Goal: Navigation & Orientation: Find specific page/section

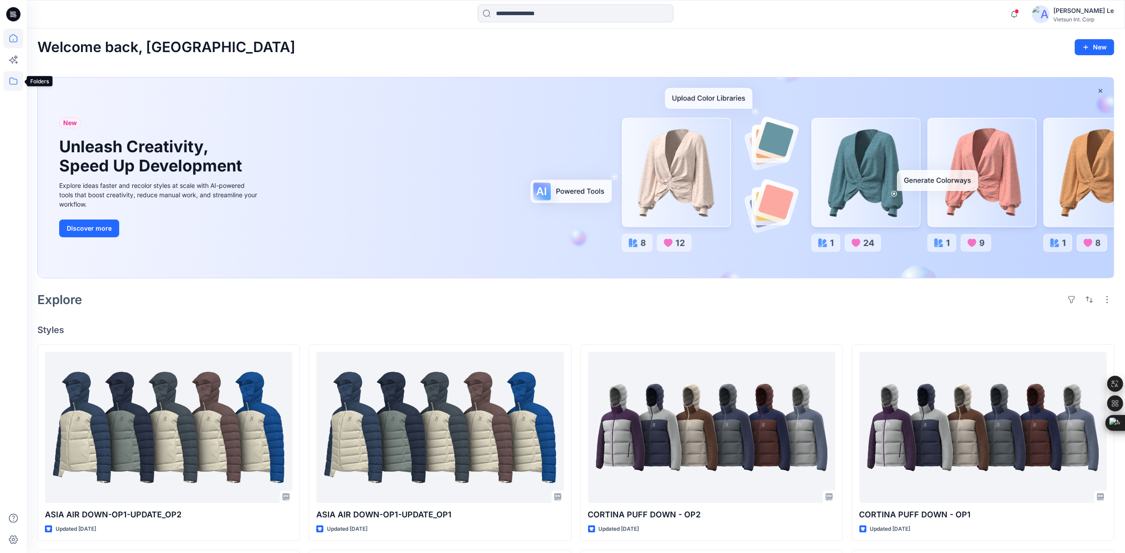
click at [14, 81] on icon at bounding box center [14, 81] width 20 height 20
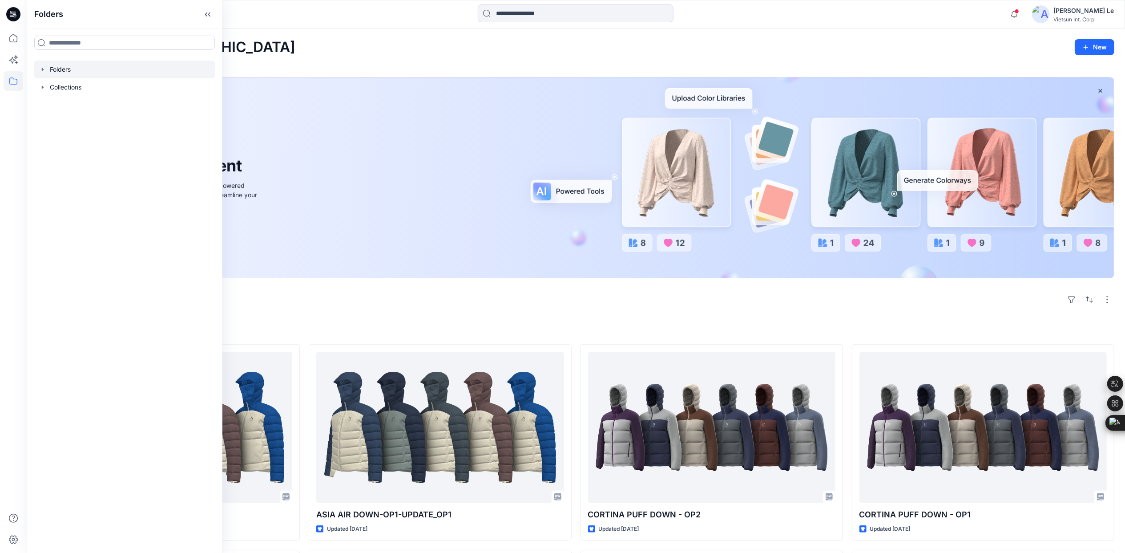
click at [56, 68] on div at bounding box center [125, 70] width 182 height 18
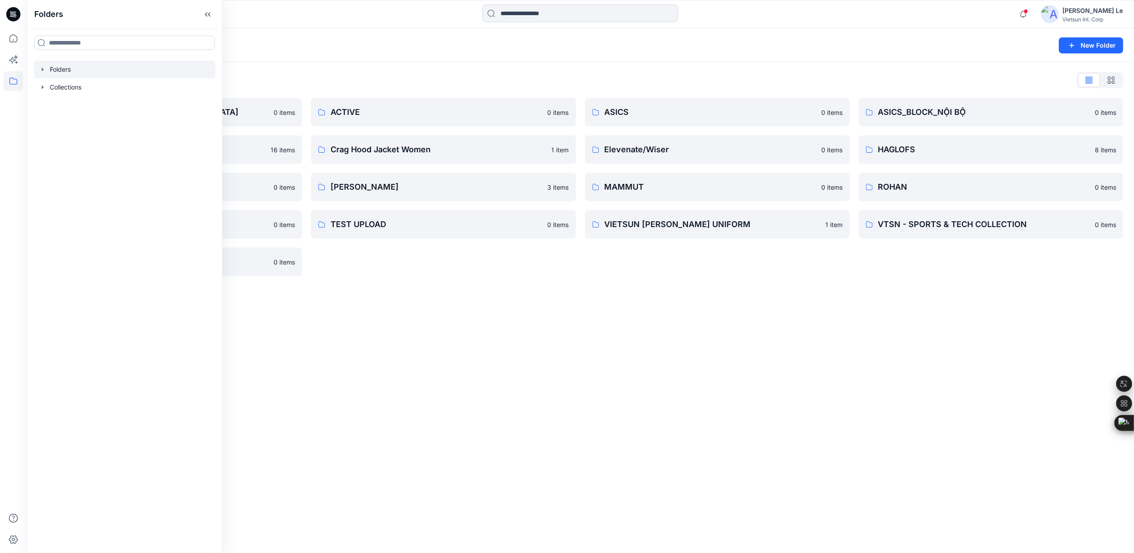
click at [500, 291] on div "Folders New Folder Folders List 3D COLLECTION SS23-[DEMOGRAPHIC_DATA] 0 items C…" at bounding box center [581, 290] width 1108 height 524
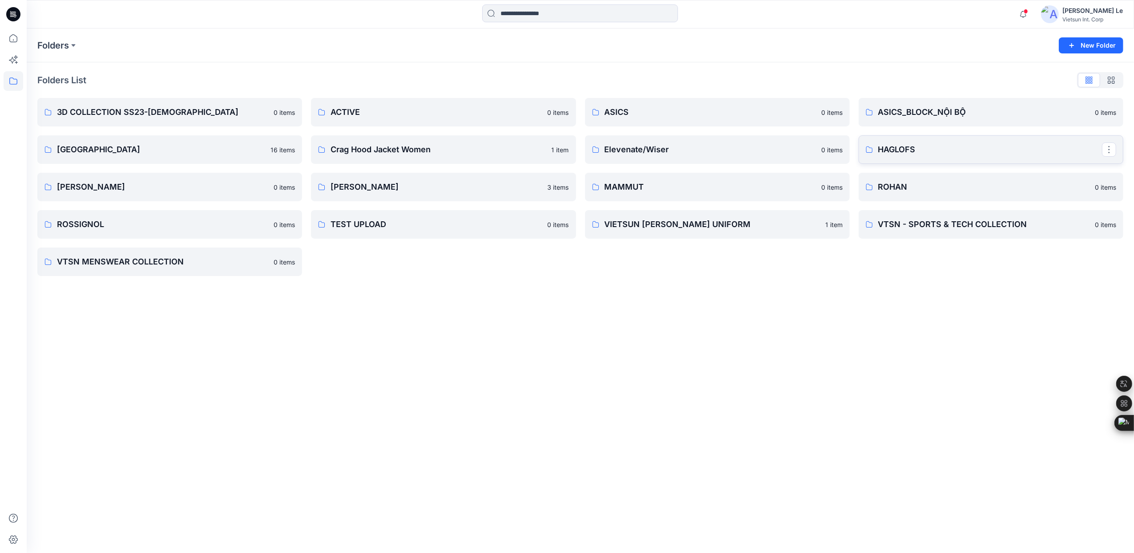
click at [911, 149] on p "HAGLOFS" at bounding box center [990, 149] width 224 height 12
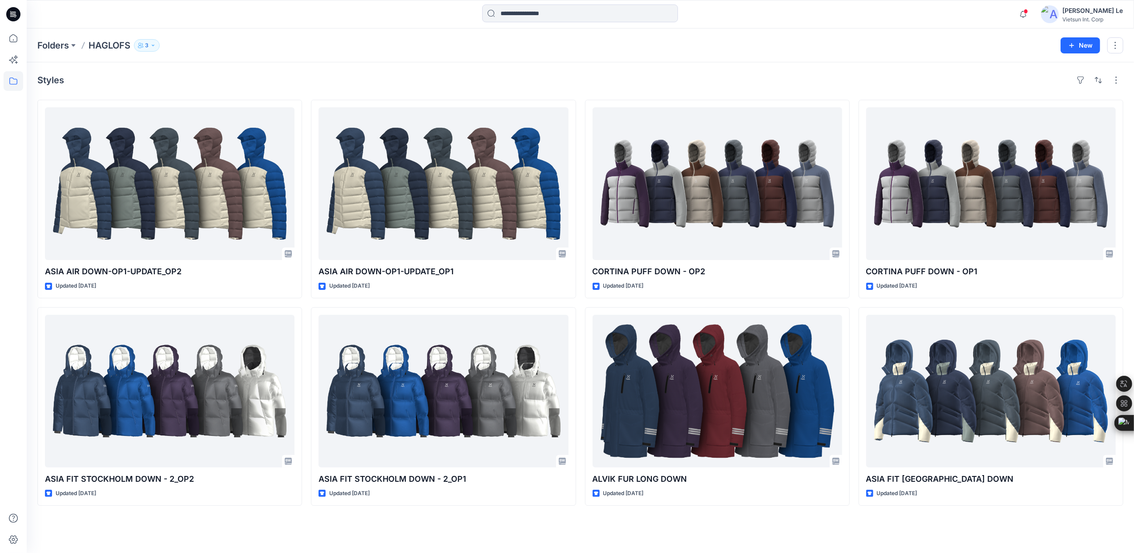
click at [154, 45] on icon "button" at bounding box center [152, 45] width 5 height 5
click at [362, 71] on div "Styles ASIA AIR DOWN-OP1-UPDATE_OP2 Updated [DATE] [GEOGRAPHIC_DATA] FIT [GEOGR…" at bounding box center [581, 307] width 1108 height 490
